Goal: Find specific page/section: Locate a particular part of the current website

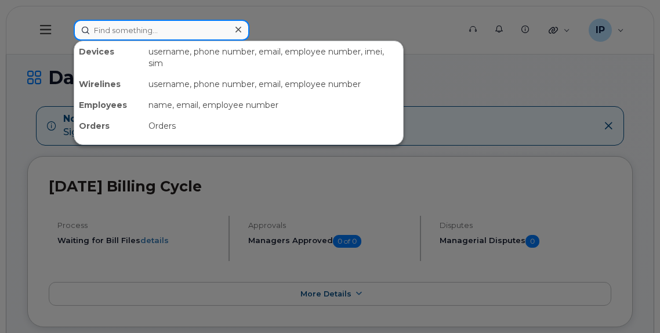
click at [114, 26] on input at bounding box center [162, 30] width 176 height 21
paste input "7809199087"
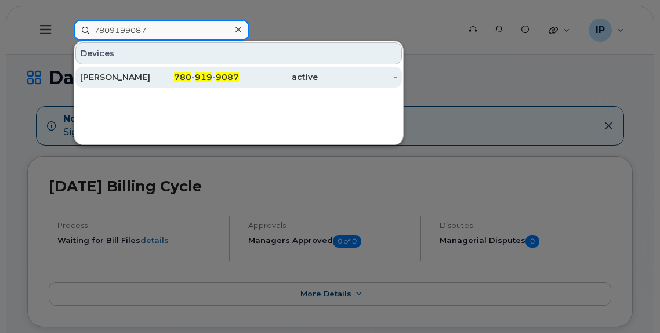
type input "7809199087"
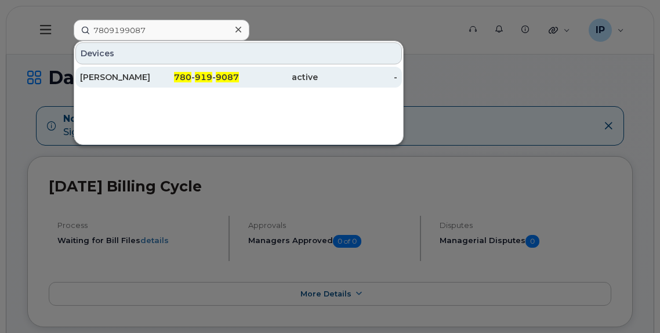
click at [210, 75] on span "919" at bounding box center [203, 77] width 17 height 10
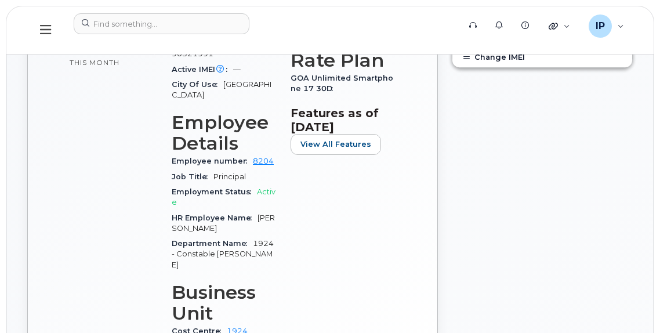
scroll to position [232, 0]
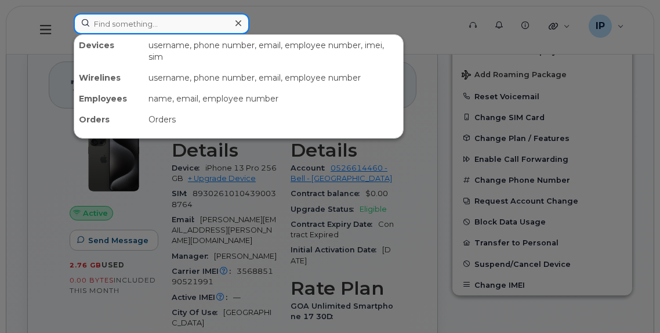
click at [119, 24] on input at bounding box center [162, 23] width 176 height 21
paste input "7809199087"
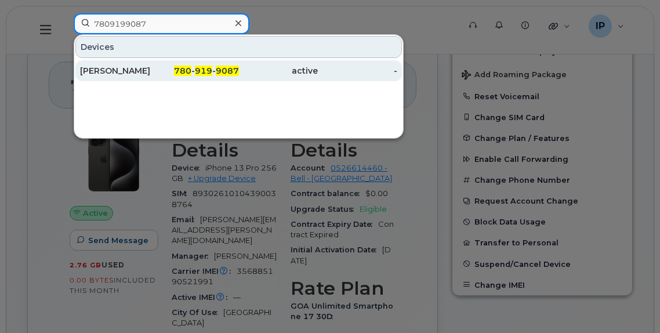
type input "7809199087"
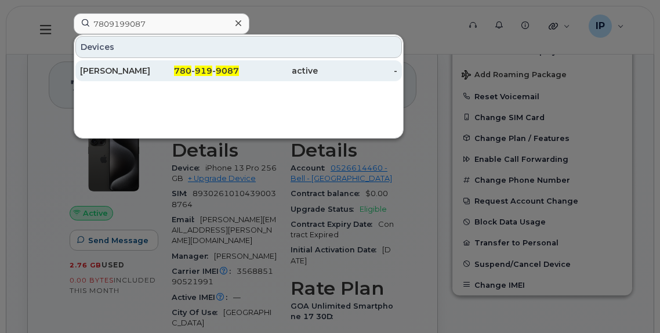
click at [247, 71] on div "active" at bounding box center [278, 71] width 79 height 12
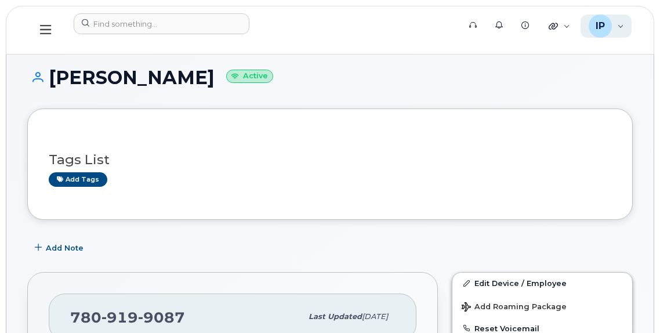
click at [617, 27] on div "IP [PERSON_NAME] Wireless Admin" at bounding box center [607, 25] width 52 height 23
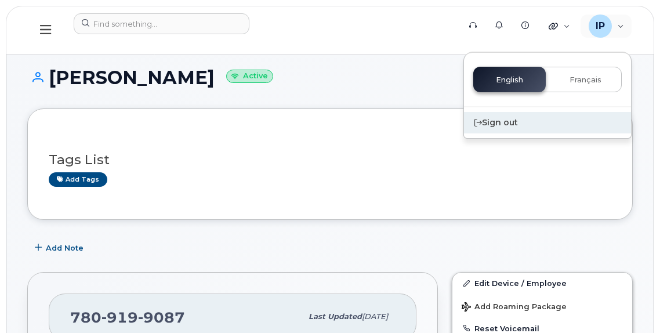
click at [501, 120] on div "Sign out" at bounding box center [547, 122] width 167 height 21
